Goal: Subscribe to service/newsletter

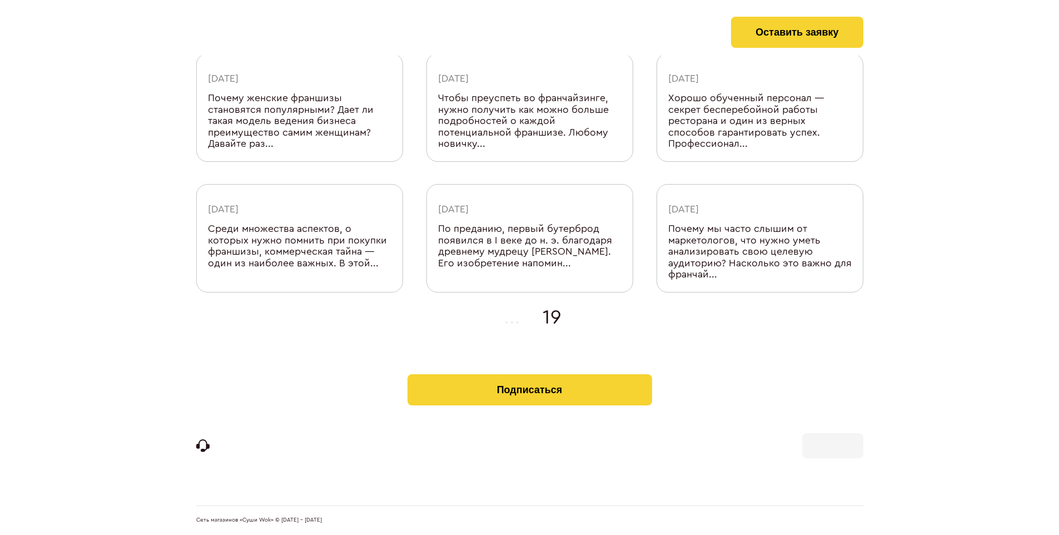
scroll to position [364, 0]
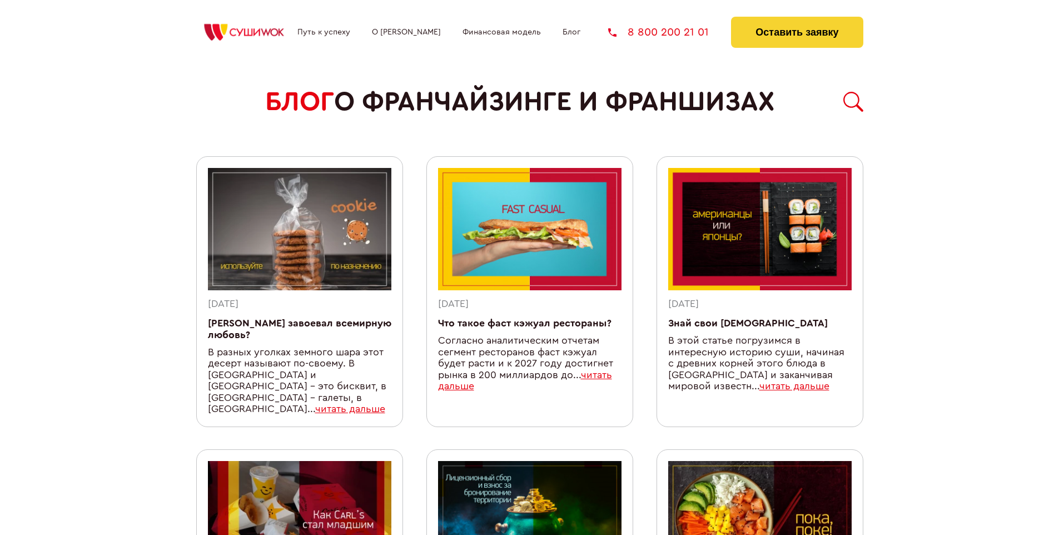
scroll to position [978, 0]
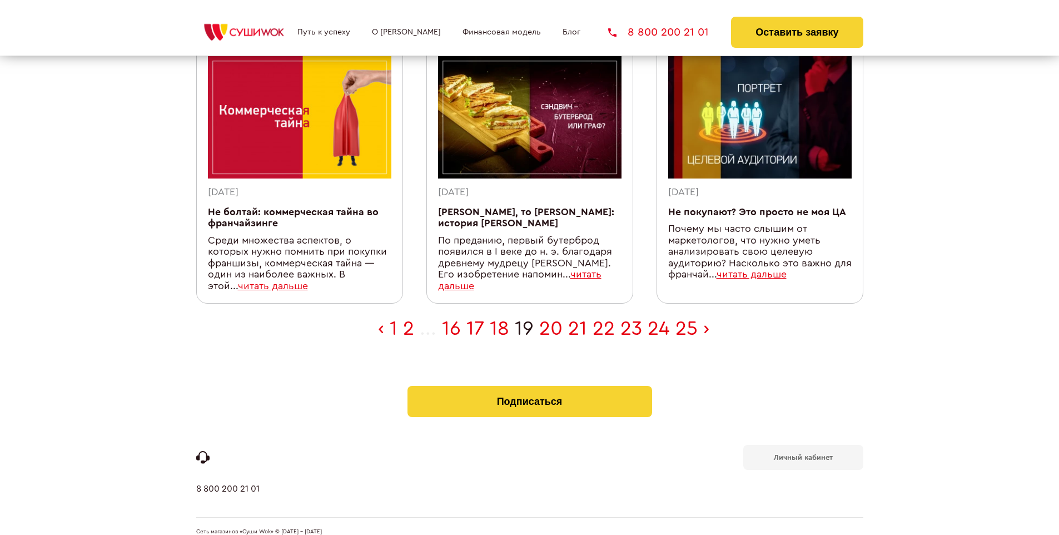
click at [803, 454] on b "Личный кабинет" at bounding box center [803, 457] width 59 height 7
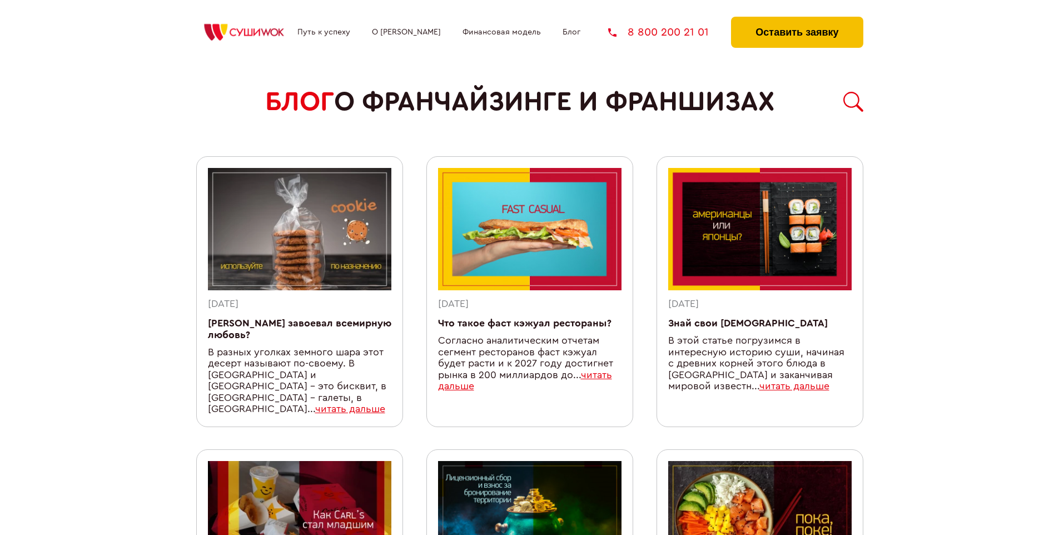
click at [796, 19] on button "Оставить заявку" at bounding box center [797, 32] width 132 height 31
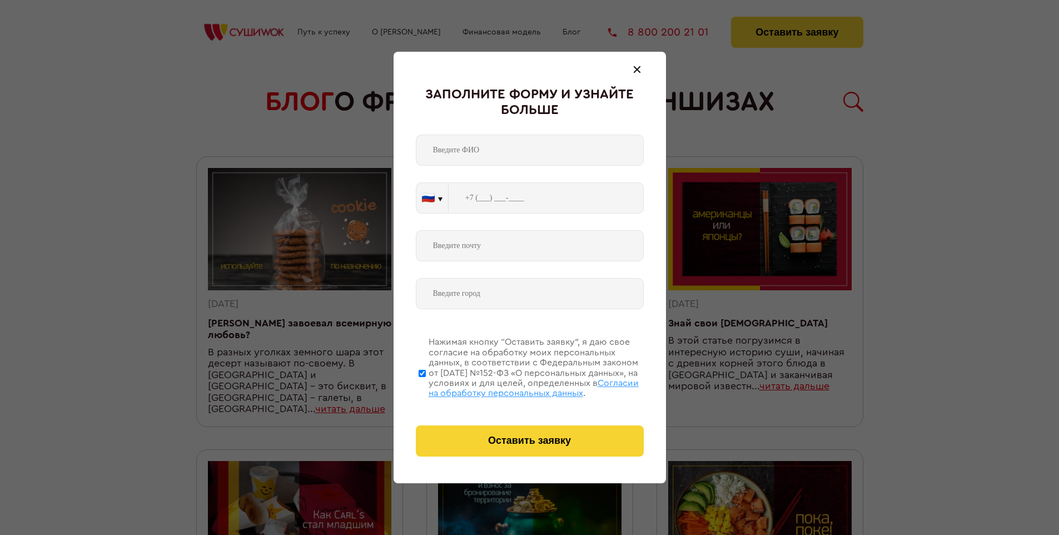
click at [515, 386] on span "Согласии на обработку персональных данных" at bounding box center [534, 387] width 210 height 19
click at [426, 386] on input "Нажимая кнопку “Оставить заявку”, я даю свое согласие на обработку моих персона…" at bounding box center [422, 372] width 7 height 89
checkbox input "false"
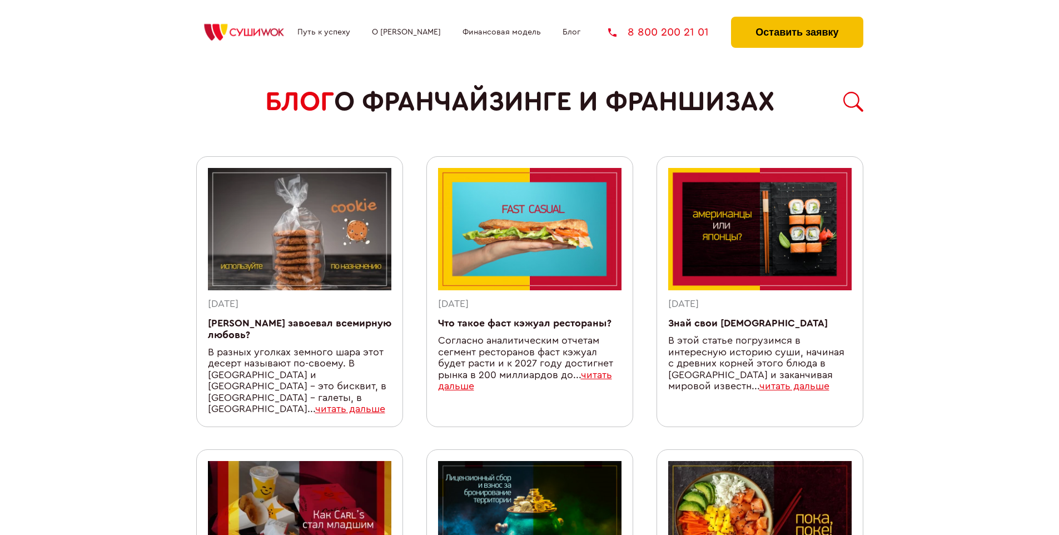
click at [796, 19] on button "Оставить заявку" at bounding box center [797, 32] width 132 height 31
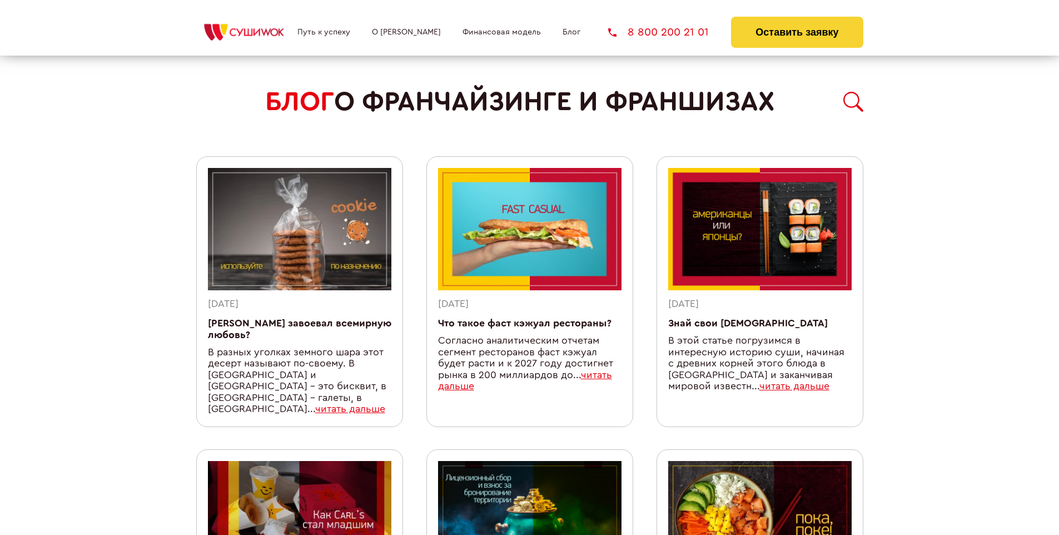
scroll to position [978, 0]
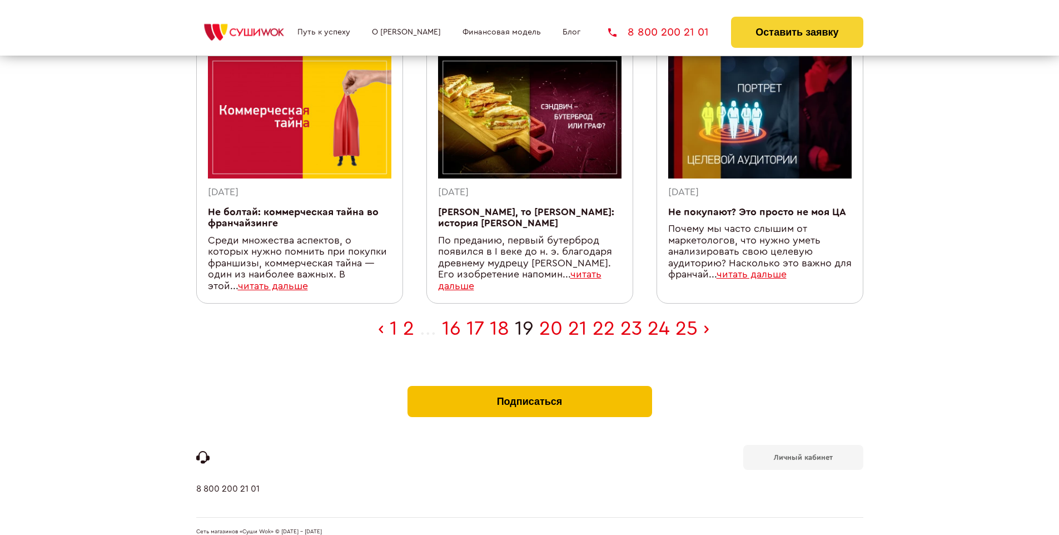
click at [529, 386] on button "Подписаться" at bounding box center [529, 401] width 245 height 31
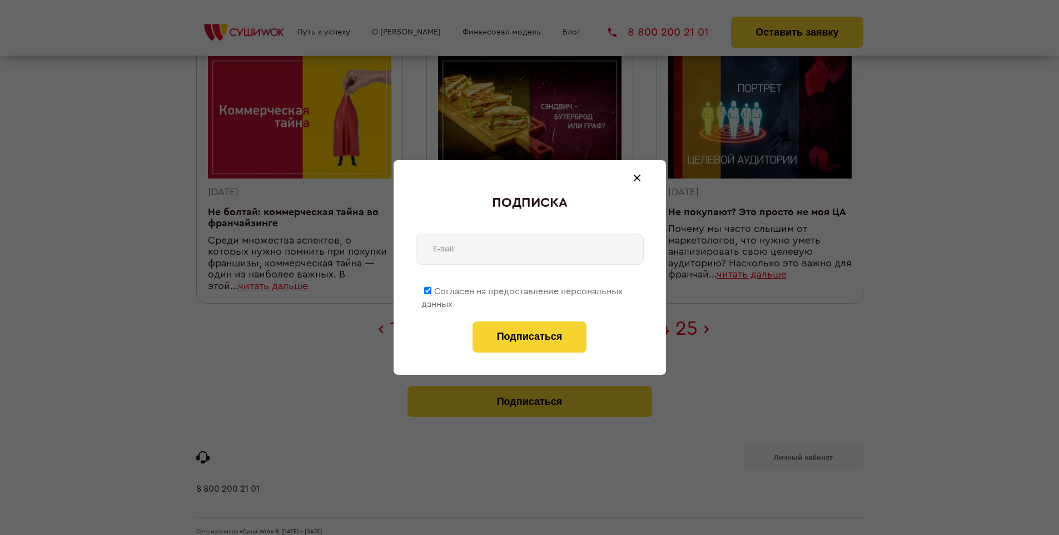
click at [522, 289] on span "Согласен на предоставление персональных данных" at bounding box center [521, 298] width 201 height 22
click at [431, 289] on input "Согласен на предоставление персональных данных" at bounding box center [427, 290] width 7 height 7
checkbox input "false"
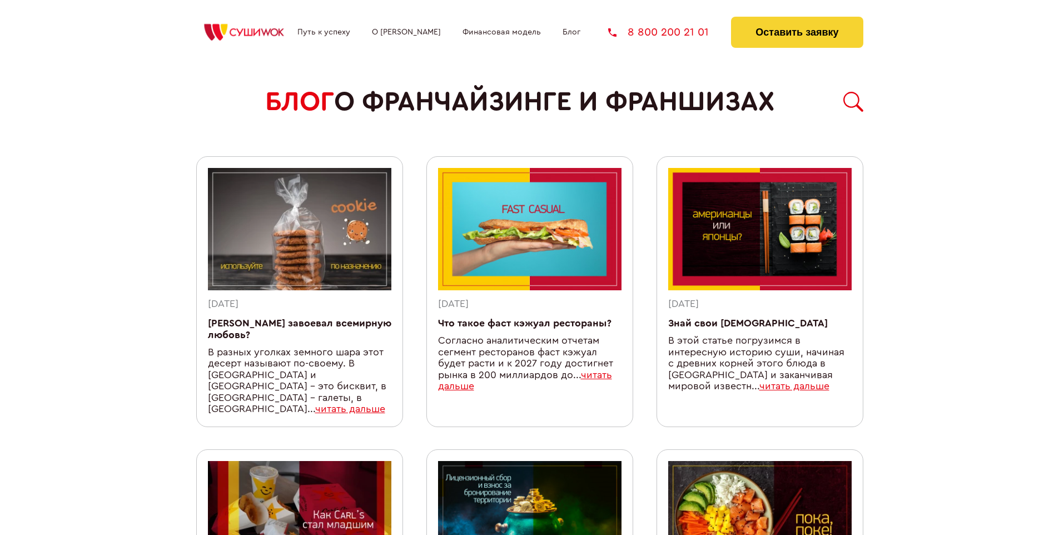
scroll to position [978, 0]
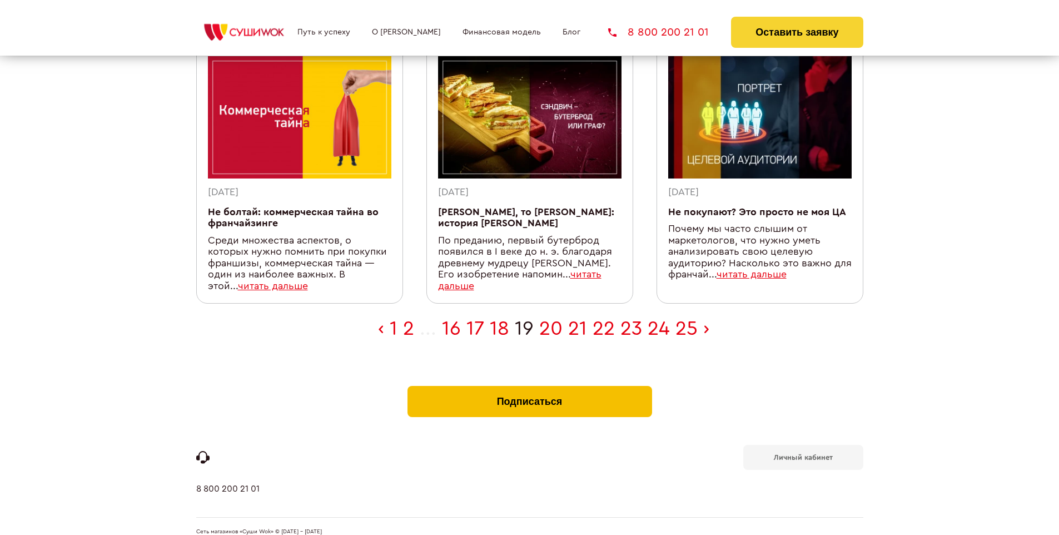
click at [529, 386] on button "Подписаться" at bounding box center [529, 401] width 245 height 31
